Goal: Task Accomplishment & Management: Use online tool/utility

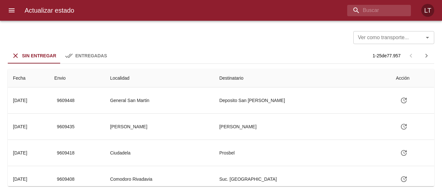
click at [374, 16] on div "Actualizar estado LT" at bounding box center [221, 10] width 442 height 21
click at [375, 14] on input "buscar" at bounding box center [363, 10] width 76 height 11
type input "[PERSON_NAME]"
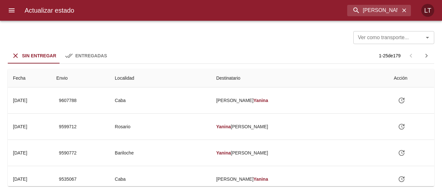
click at [75, 54] on div "Entregadas" at bounding box center [86, 56] width 42 height 8
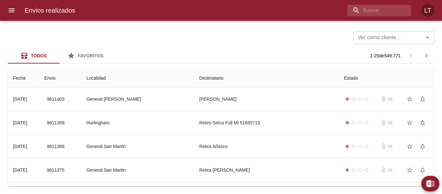
click at [12, 12] on icon "menu" at bounding box center [12, 10] width 6 height 4
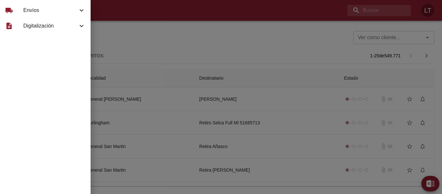
click at [23, 10] on div "local_shipping" at bounding box center [14, 10] width 18 height 8
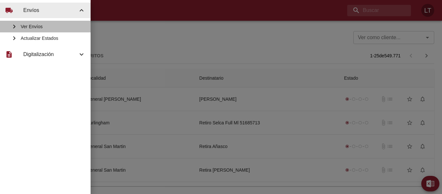
click at [32, 26] on span "Ver Envíos" at bounding box center [53, 26] width 65 height 6
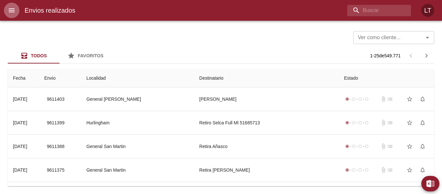
click at [16, 16] on button "menu" at bounding box center [12, 11] width 16 height 16
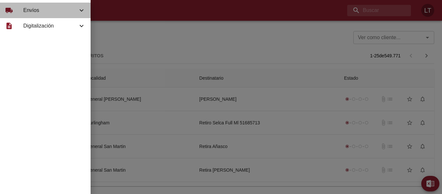
click at [34, 12] on span "Envíos" at bounding box center [50, 10] width 54 height 8
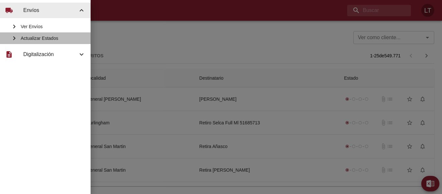
click at [39, 39] on span "Actualizar Estados" at bounding box center [53, 38] width 65 height 6
